Goal: Navigation & Orientation: Find specific page/section

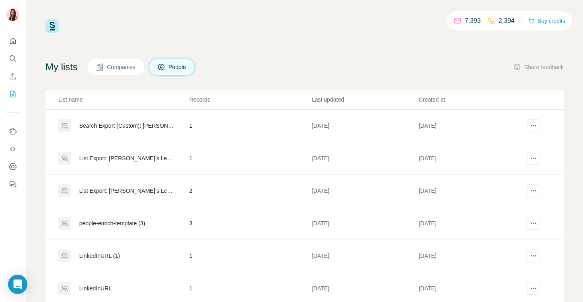
scroll to position [128, 0]
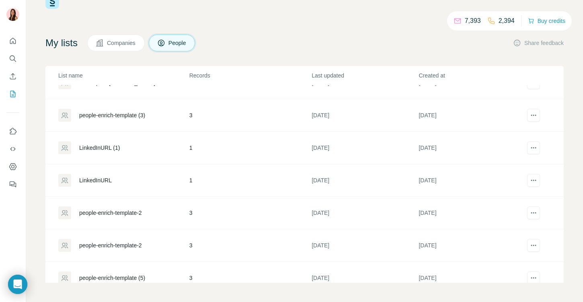
scroll to position [128, 0]
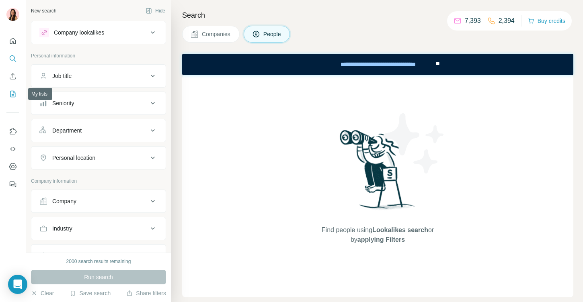
click at [15, 94] on icon "My lists" at bounding box center [12, 94] width 5 height 6
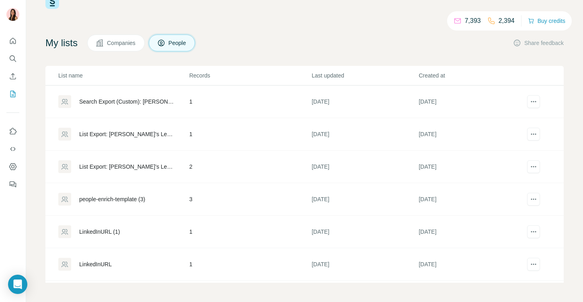
click at [134, 47] on button "Companies" at bounding box center [115, 43] width 57 height 17
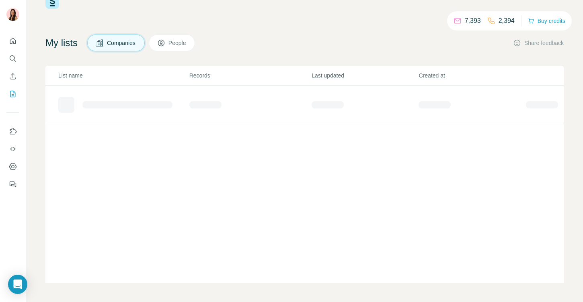
click at [170, 49] on button "People" at bounding box center [172, 43] width 47 height 17
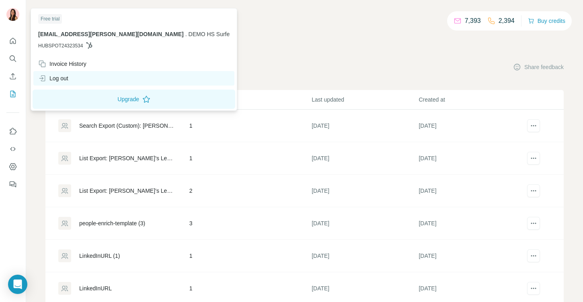
click at [72, 78] on div "Log out" at bounding box center [133, 78] width 201 height 14
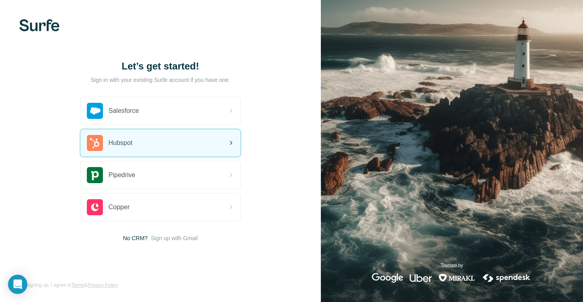
click at [130, 141] on span "Hubspot" at bounding box center [121, 143] width 24 height 10
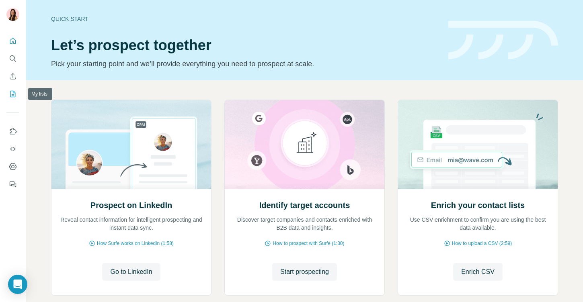
click at [6, 101] on div at bounding box center [13, 110] width 26 height 163
click at [6, 96] on button "My lists" at bounding box center [12, 94] width 13 height 14
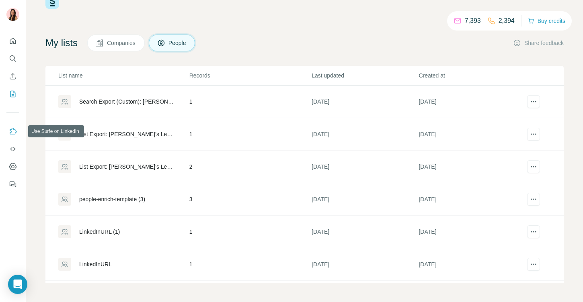
click at [14, 137] on button "Use Surfe on LinkedIn" at bounding box center [12, 131] width 13 height 14
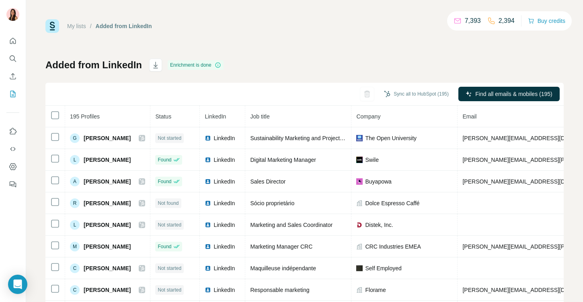
click at [84, 25] on link "My lists" at bounding box center [76, 26] width 19 height 6
